Goal: Submit feedback/report problem

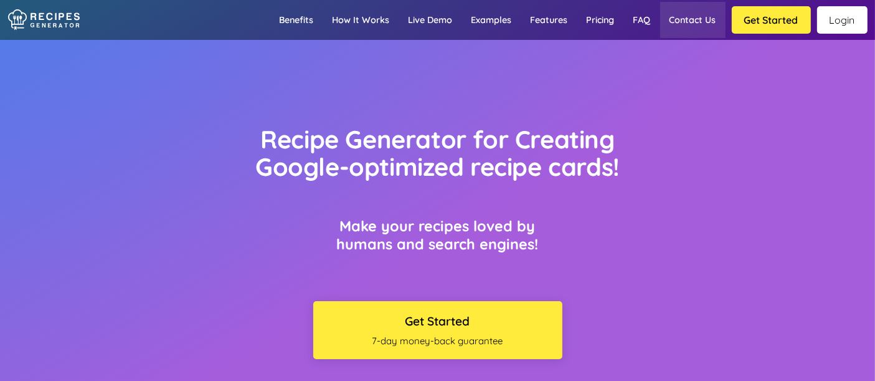
click at [715, 18] on link "Contact us" at bounding box center [692, 20] width 65 height 36
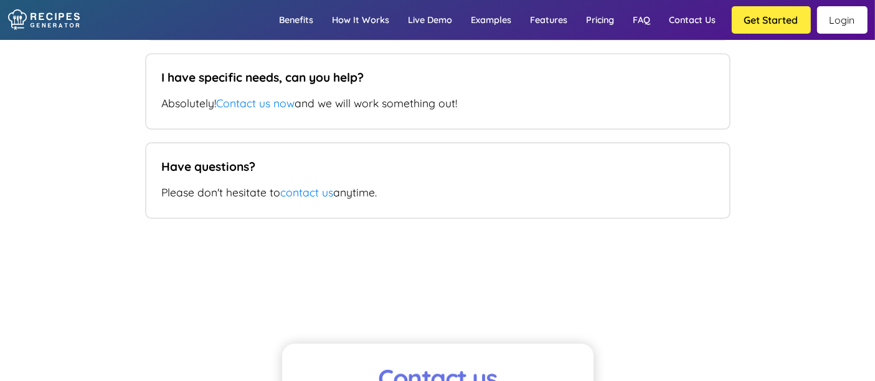
scroll to position [8715, 0]
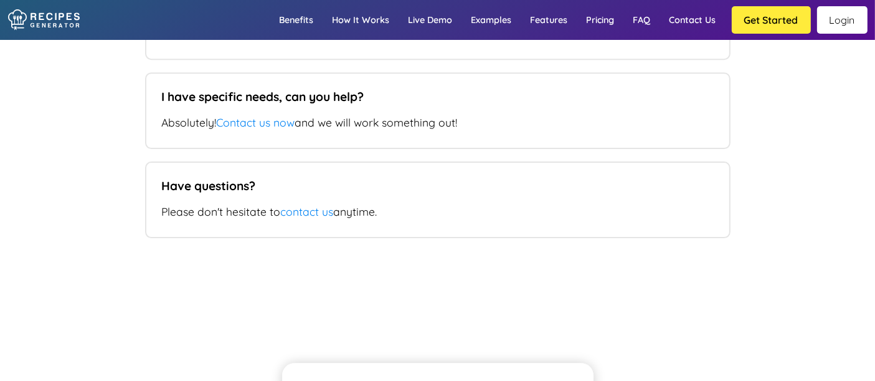
type input "[EMAIL_ADDRESS][DOMAIN_NAME]"
type input "[DOMAIN_NAME]"
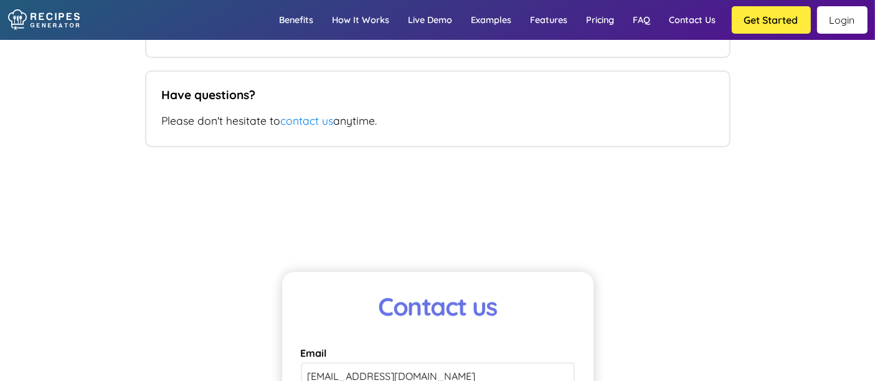
scroll to position [8853, 0]
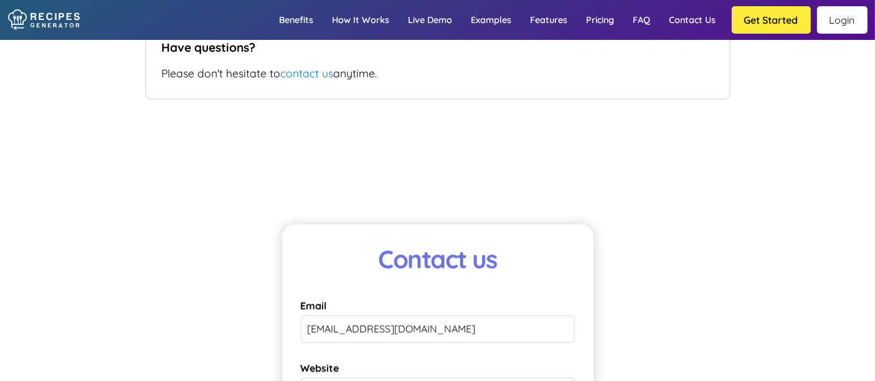
type textarea "I'm trying attach to my WIX website. Pictures of the food are coming across, bu…"
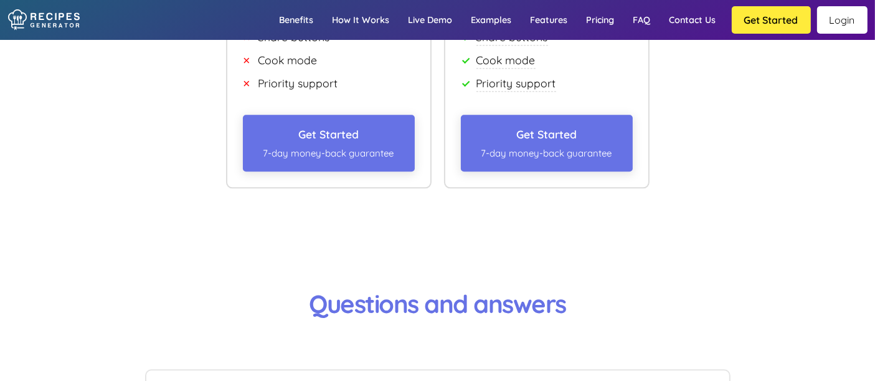
scroll to position [7677, 0]
